Goal: Transaction & Acquisition: Purchase product/service

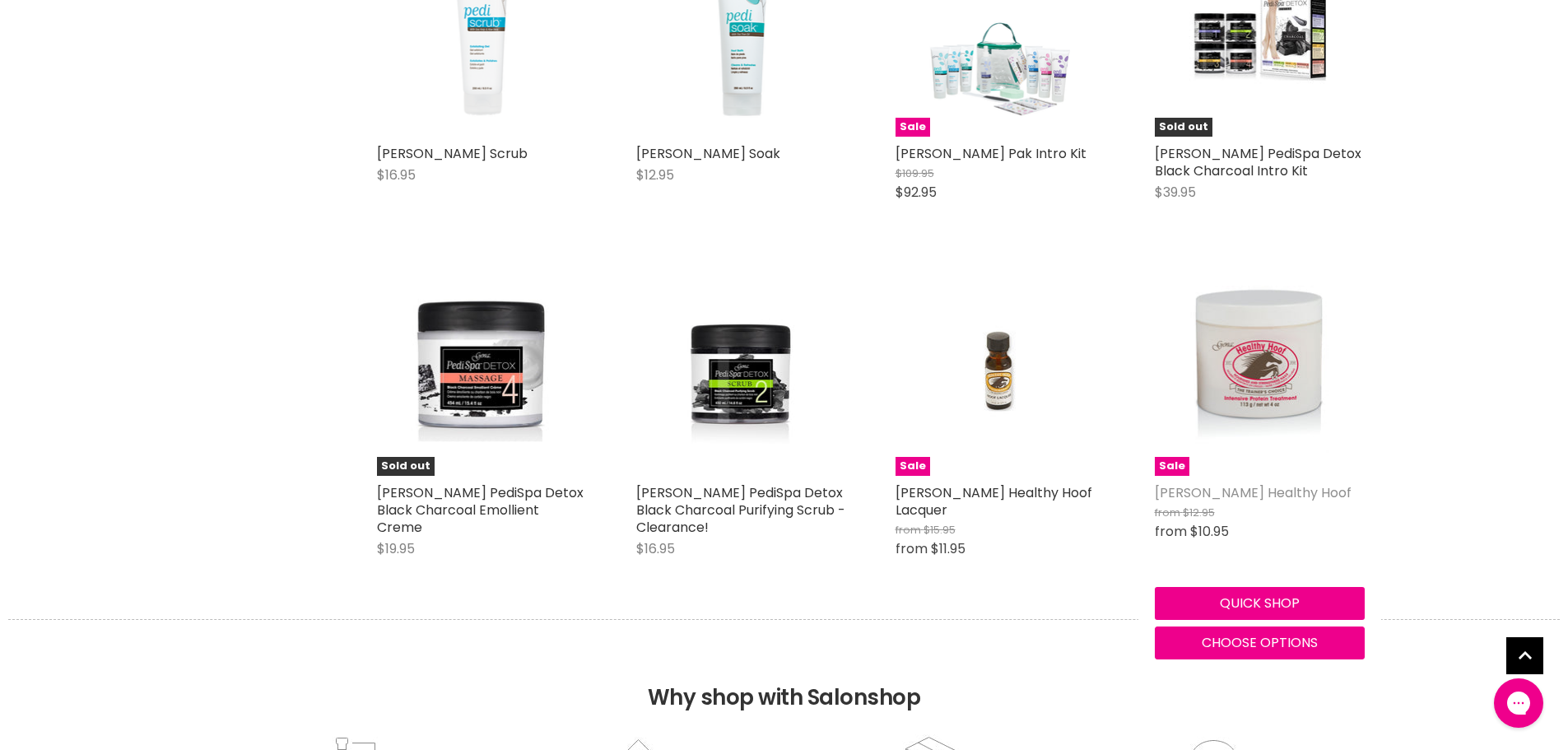
click at [1197, 492] on link "[PERSON_NAME] Healthy Hoof" at bounding box center [1253, 493] width 197 height 19
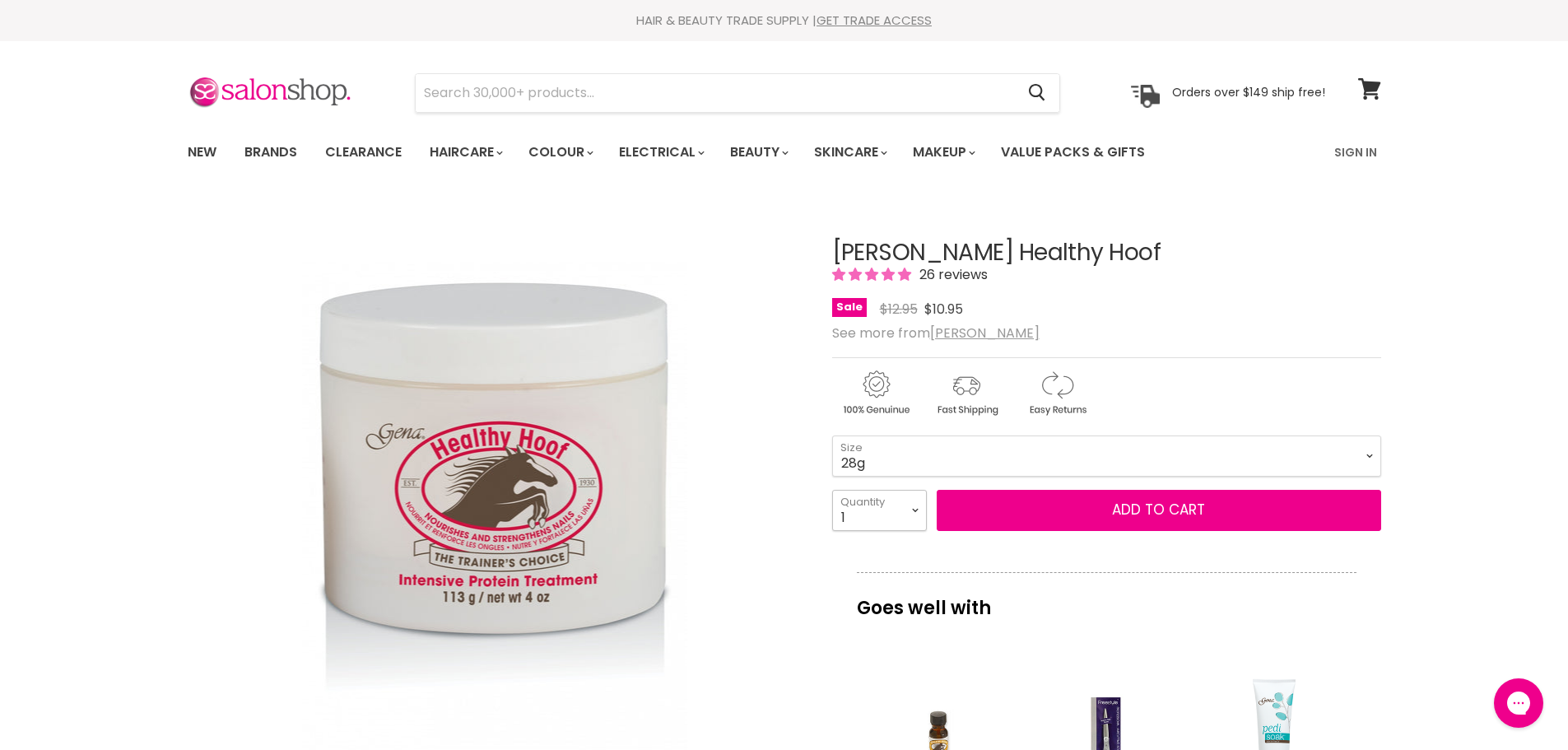
click at [915, 513] on select "1 2 3 4 5 6 7 8 9 10+" at bounding box center [879, 510] width 94 height 41
click at [1367, 452] on select "28g 113g" at bounding box center [1106, 456] width 549 height 41
click at [832, 436] on select "28g 113g" at bounding box center [1106, 456] width 549 height 41
select select "113g"
